Goal: Navigation & Orientation: Find specific page/section

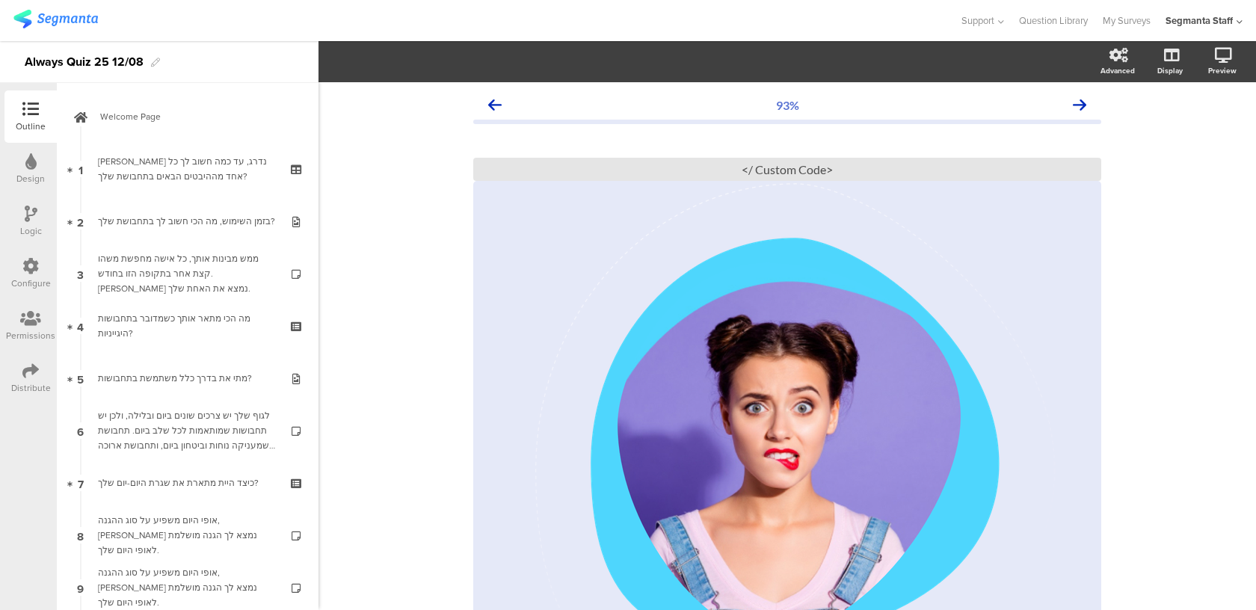
scroll to position [53, 0]
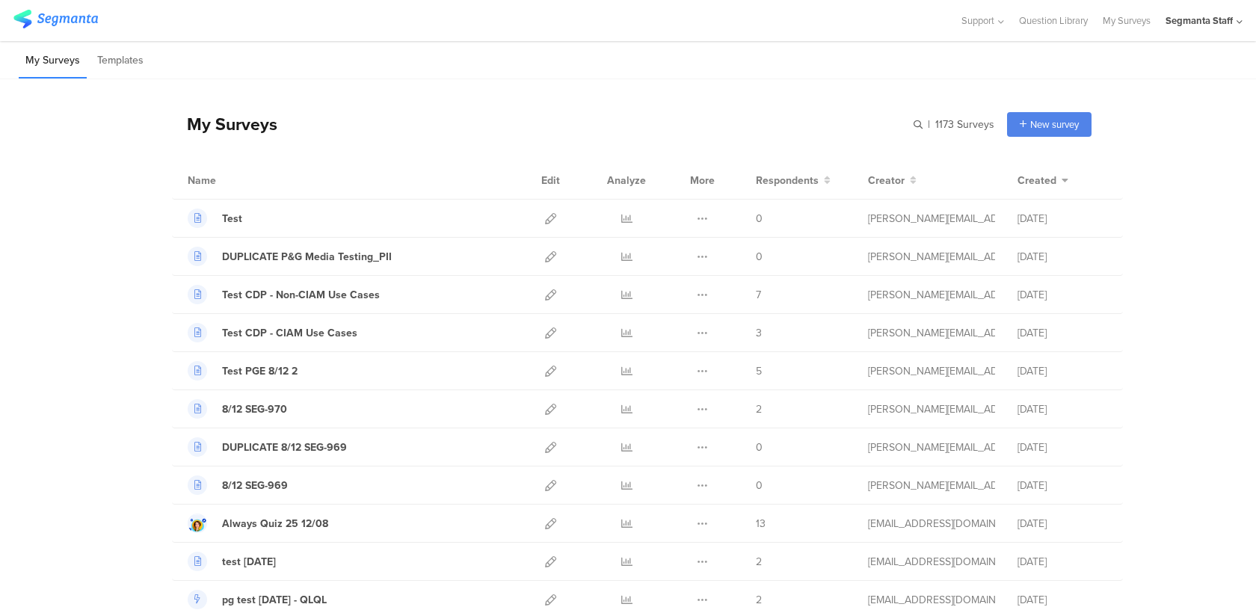
click at [1226, 25] on div "Segmanta Staff" at bounding box center [1198, 20] width 67 height 14
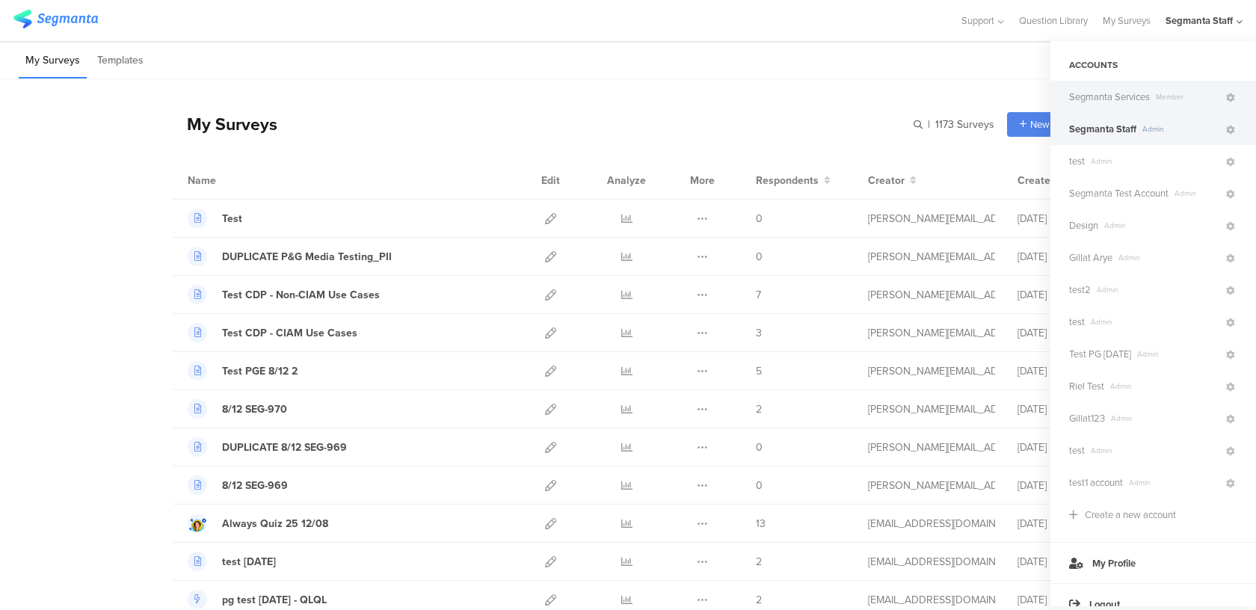
click at [1134, 101] on span "Segmanta Services" at bounding box center [1109, 97] width 81 height 14
